Goal: Register for event/course

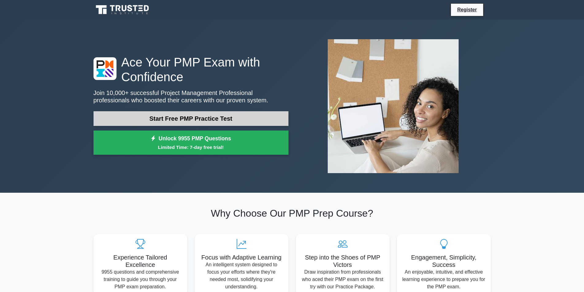
click at [215, 119] on link "Start Free PMP Practice Test" at bounding box center [190, 118] width 195 height 15
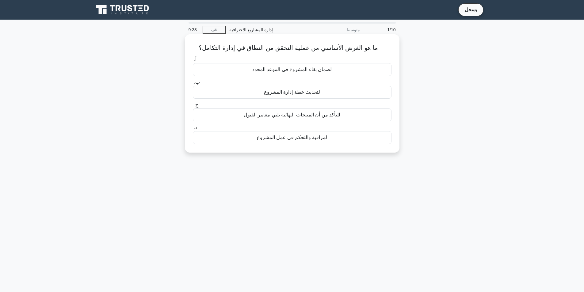
click at [295, 138] on font "لمراقبة والتحكم في عمل المشروع" at bounding box center [292, 137] width 70 height 5
click at [193, 130] on input "د. لمراقبة والتحكم في عمل المشروع" at bounding box center [193, 128] width 0 height 4
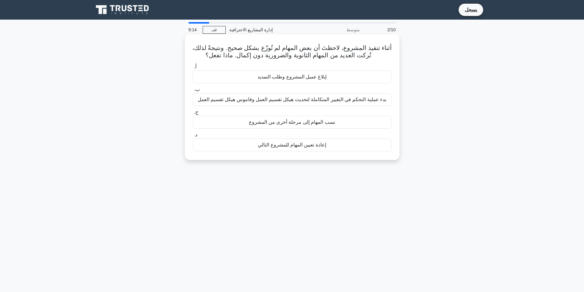
click at [298, 100] on font "بدء عملية التحكم في التغيير المتكاملة لتحديث هيكل تقسيم العمل وقاموس هيكل تقسيم…" at bounding box center [292, 99] width 189 height 5
click at [193, 92] on input "ب. بدء عملية التحكم في التغيير المتكاملة لتحديث هيكل تقسيم العمل وقاموس هيكل تق…" at bounding box center [193, 90] width 0 height 4
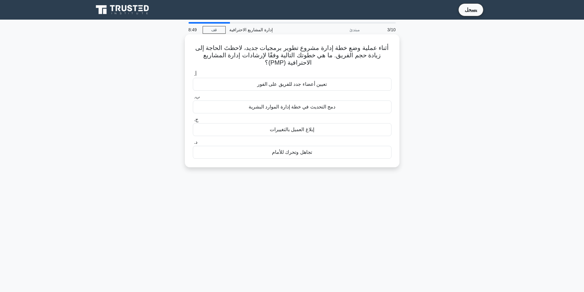
click at [301, 108] on font "دمج التحديث في خطة إدارة الموارد البشرية" at bounding box center [292, 106] width 87 height 5
click at [193, 99] on input "ب. دمج التحديث في خطة إدارة الموارد البشرية" at bounding box center [193, 97] width 0 height 4
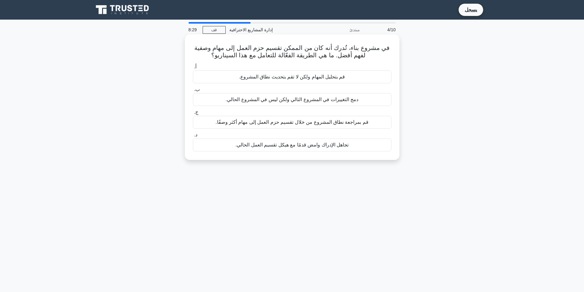
click at [271, 124] on font "قم بمراجعة نطاق المشروع من خلال تقسيم حزم العمل إلى مهام أكثر وصفًا." at bounding box center [291, 122] width 153 height 5
click at [193, 114] on input "ج. قم بمراجعة نطاق المشروع من خلال تقسيم حزم العمل إلى مهام أكثر وصفًا." at bounding box center [193, 112] width 0 height 4
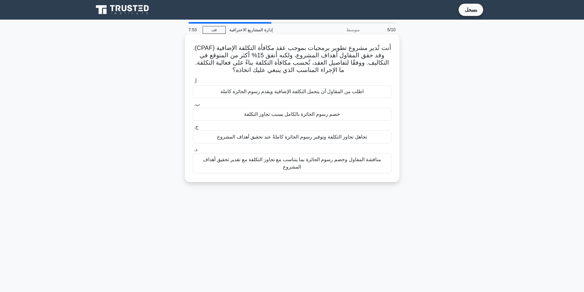
click at [279, 166] on font "مناقشة المقاول وخصم رسوم الجائزة بما يتناسب مع تجاوز التكلفة مع تقدير تحقيق أهد…" at bounding box center [292, 163] width 193 height 15
click at [193, 152] on input "د. مناقشة المقاول وخصم رسوم الجائزة بما يتناسب مع تجاوز التكلفة مع تقدير تحقيق …" at bounding box center [193, 150] width 0 height 4
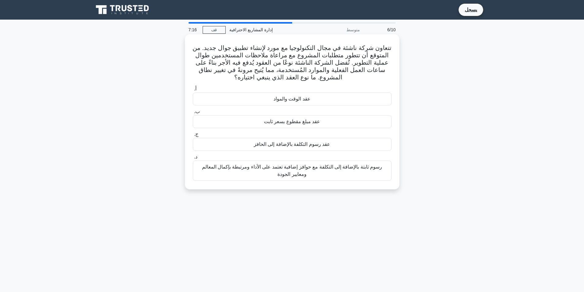
click at [284, 101] on font "عقد الوقت والمواد" at bounding box center [291, 98] width 37 height 5
click at [193, 91] on input "أ. عقد الوقت والمواد" at bounding box center [193, 89] width 0 height 4
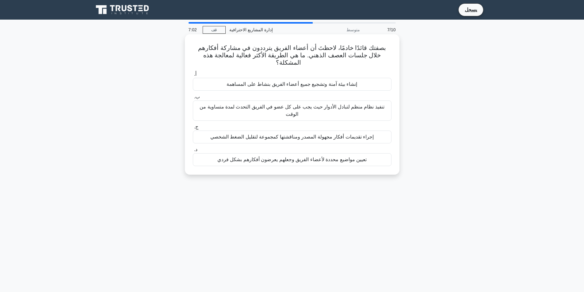
click at [357, 82] on font "إنشاء بيئة آمنة وتشجيع جميع أعضاء الفريق بنشاط على المساهمة" at bounding box center [291, 84] width 131 height 5
click at [193, 76] on input "أ. إنشاء بيئة آمنة وتشجيع جميع أعضاء الفريق بنشاط على المساهمة" at bounding box center [193, 74] width 0 height 4
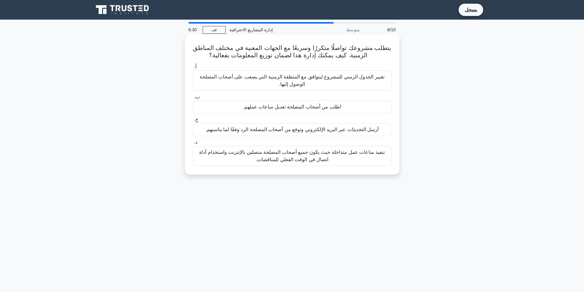
click at [269, 158] on font "تنفيذ ساعات عمل متداخلة حيث يكون جميع أصحاب المصلحة متصلين بالإنترنت واستخدام أ…" at bounding box center [291, 156] width 185 height 13
click at [193, 144] on input "د. تنفيذ ساعات عمل متداخلة حيث يكون جميع أصحاب المصلحة متصلين بالإنترنت واستخدا…" at bounding box center [193, 142] width 0 height 4
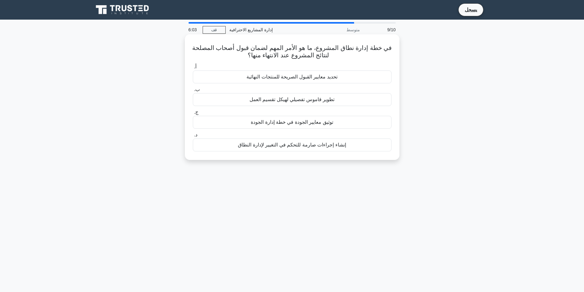
click at [280, 76] on font "تحديد معايير القبول الصريحة للمنتجات النهائية" at bounding box center [291, 76] width 91 height 5
click at [193, 69] on input "أ. تحديد معايير القبول الصريحة للمنتجات النهائية" at bounding box center [193, 67] width 0 height 4
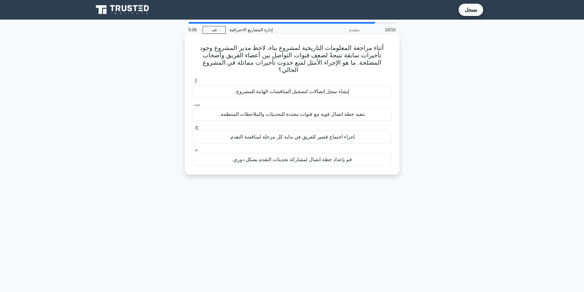
click at [302, 157] on font "قم بإعداد خطة اتصال لمشاركة تحديثات التقدم بشكل دوري." at bounding box center [292, 159] width 120 height 5
click at [193, 152] on input "د. قم بإعداد خطة اتصال لمشاركة تحديثات التقدم بشكل دوري." at bounding box center [193, 150] width 0 height 4
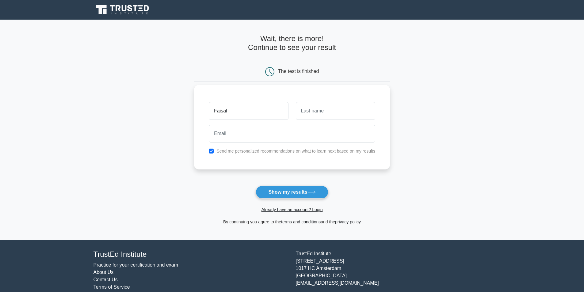
type input "Faisal"
type input "Naji"
click at [289, 137] on input "email" at bounding box center [292, 134] width 166 height 18
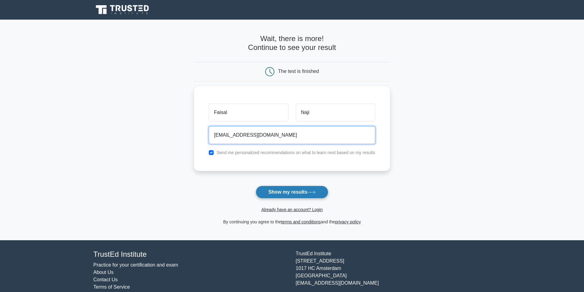
type input "Faisalesu25@gmail.com"
click at [275, 192] on button "Show my results" at bounding box center [292, 192] width 72 height 13
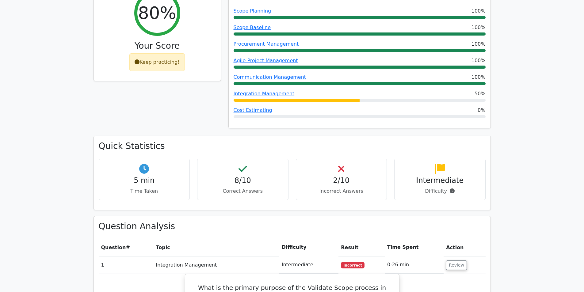
scroll to position [204, 0]
